Goal: Task Accomplishment & Management: Use online tool/utility

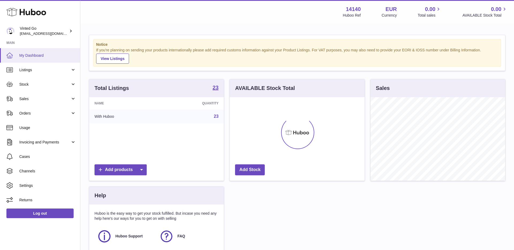
scroll to position [84, 135]
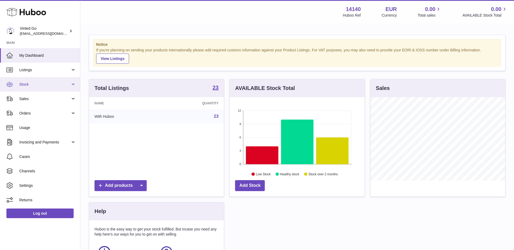
click at [40, 85] on span "Stock" at bounding box center [44, 84] width 51 height 5
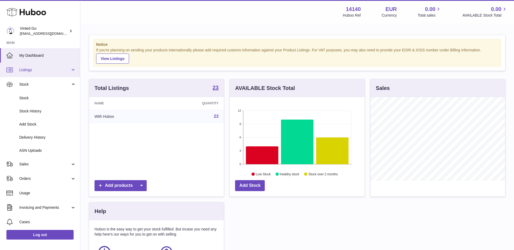
click at [40, 72] on link "Listings" at bounding box center [40, 70] width 80 height 14
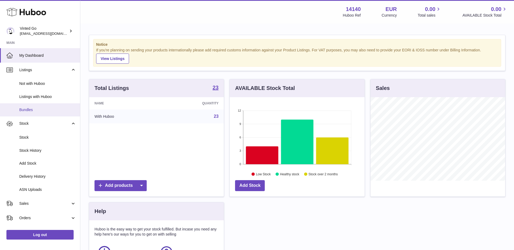
click at [37, 113] on link "Bundles" at bounding box center [40, 109] width 80 height 13
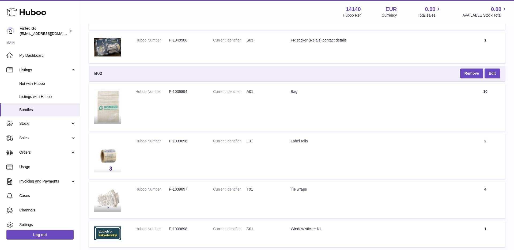
scroll to position [1828, 0]
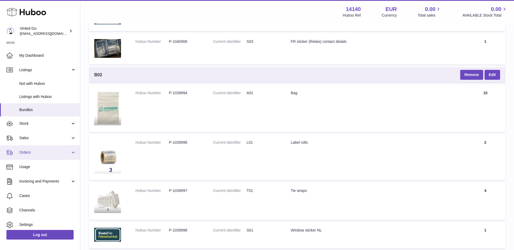
click at [38, 156] on link "Orders" at bounding box center [40, 152] width 80 height 14
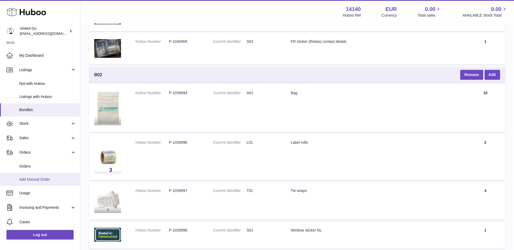
click at [39, 173] on link "Add Manual Order" at bounding box center [40, 179] width 80 height 13
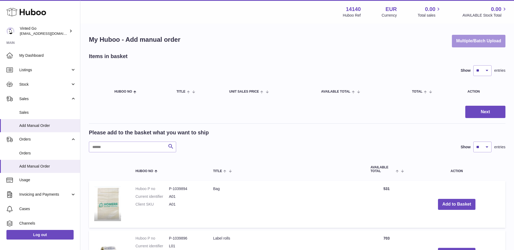
click at [495, 42] on button "Multiple/Batch Upload" at bounding box center [479, 41] width 54 height 13
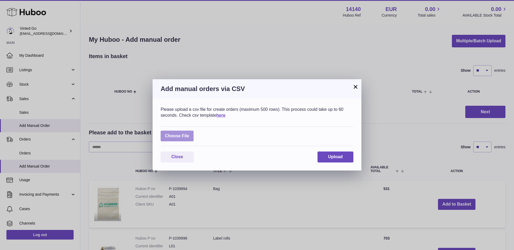
click at [183, 140] on label at bounding box center [177, 136] width 33 height 11
click at [189, 134] on input "file" at bounding box center [189, 133] width 0 height 0
type input "**********"
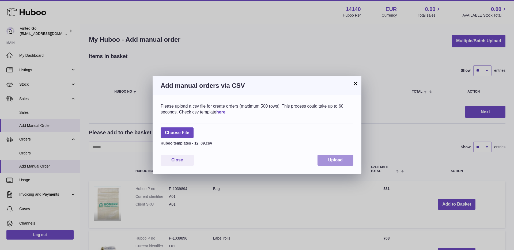
click at [341, 161] on span "Upload" at bounding box center [335, 160] width 14 height 5
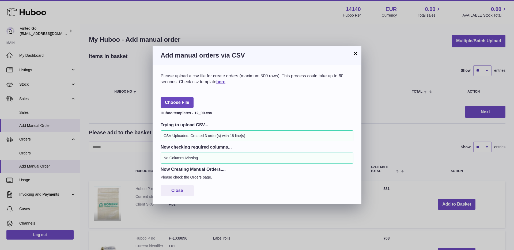
click at [355, 53] on button "×" at bounding box center [356, 53] width 6 height 6
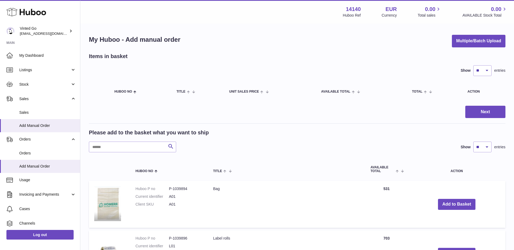
click at [216, 60] on div "Items in basket Show ** ** ** *** entries Huboo no Title Unit Sales Price AVAIL…" at bounding box center [297, 77] width 417 height 49
click at [38, 140] on span "Orders" at bounding box center [44, 139] width 51 height 5
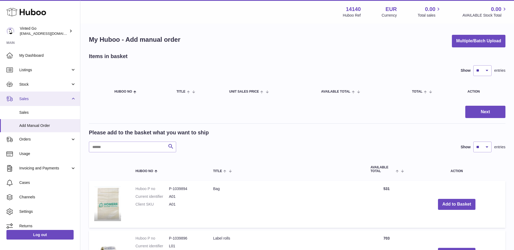
click at [62, 99] on span "Sales" at bounding box center [44, 98] width 51 height 5
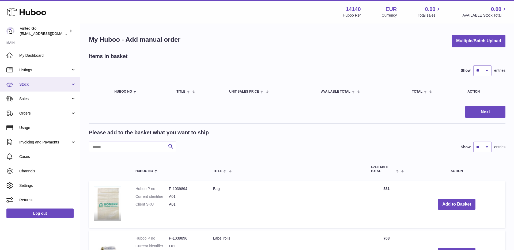
click at [59, 84] on span "Stock" at bounding box center [44, 84] width 51 height 5
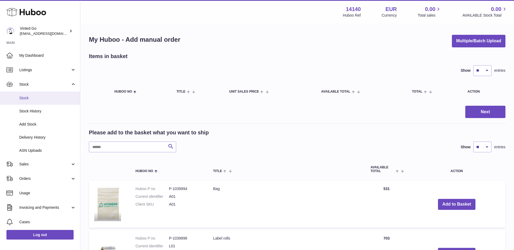
click at [56, 100] on span "Stock" at bounding box center [47, 98] width 57 height 5
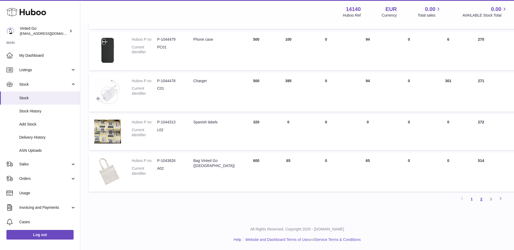
scroll to position [294, 1]
click at [479, 198] on link "2" at bounding box center [480, 199] width 10 height 10
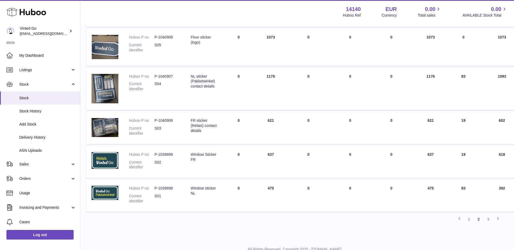
scroll to position [297, 3]
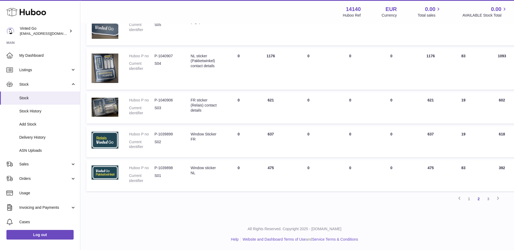
click at [467, 200] on link "1" at bounding box center [469, 199] width 10 height 10
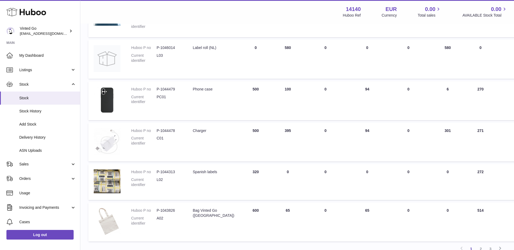
scroll to position [294, 1]
